Goal: Information Seeking & Learning: Learn about a topic

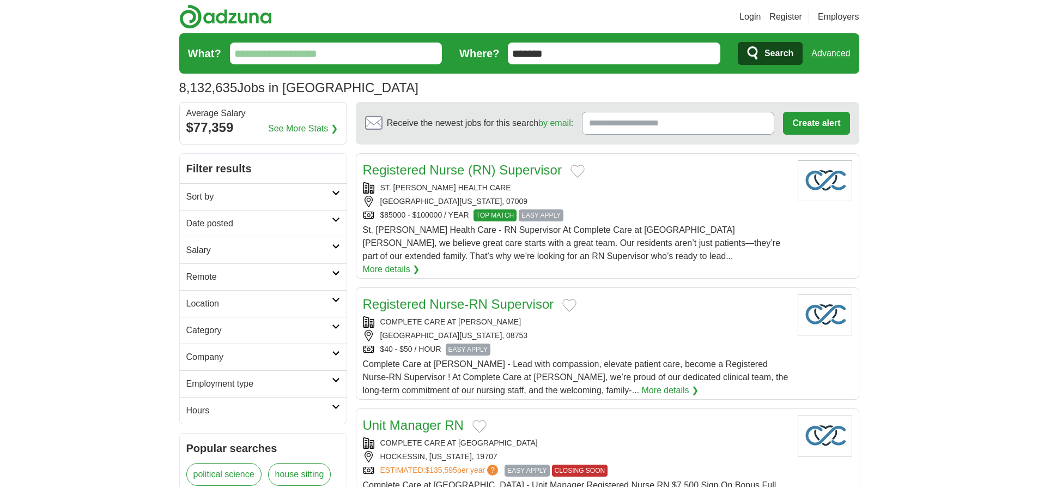
type input "*******"
click at [830, 53] on link "Advanced" at bounding box center [830, 54] width 39 height 22
